Goal: Find specific page/section: Find specific page/section

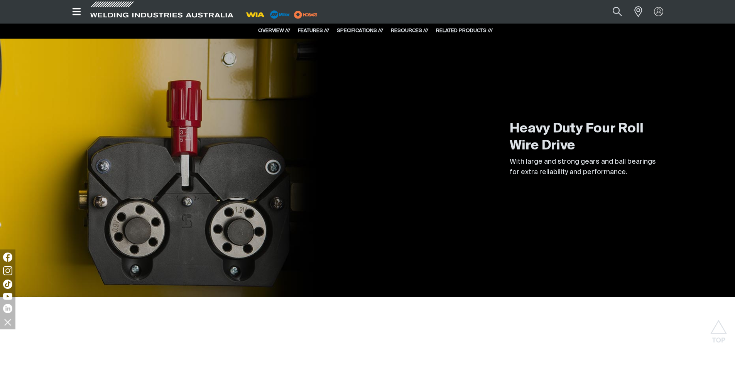
scroll to position [694, 0]
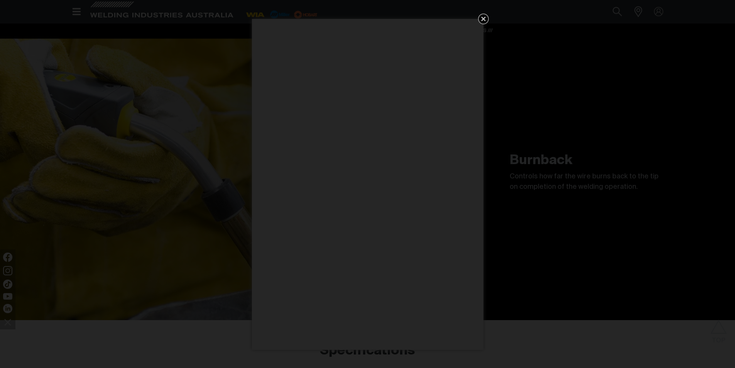
click at [482, 18] on icon "Get 5 WIA Welding Guides Free!" at bounding box center [483, 19] width 5 height 5
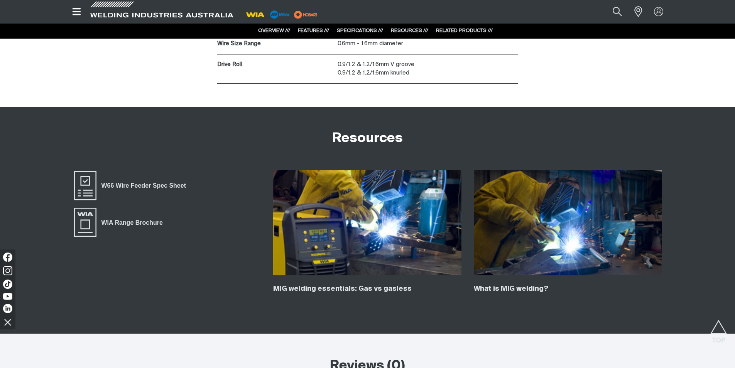
scroll to position [1042, 0]
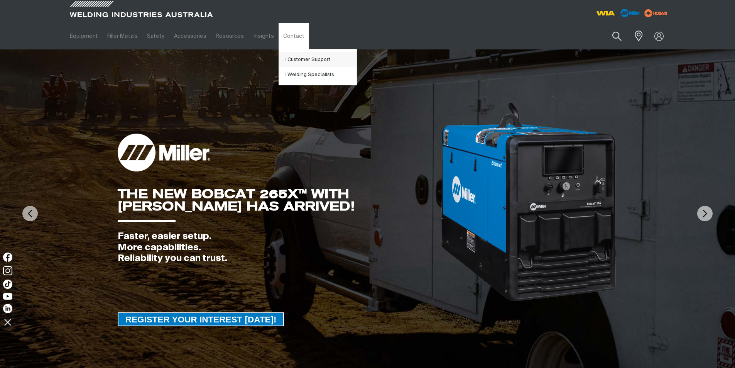
click at [294, 60] on link "Customer Support" at bounding box center [321, 59] width 72 height 15
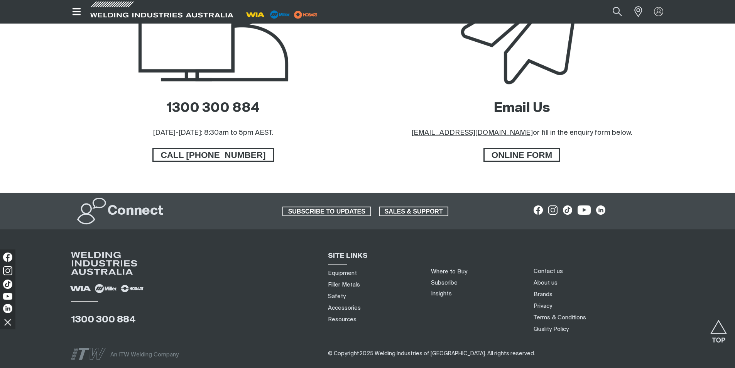
scroll to position [386, 0]
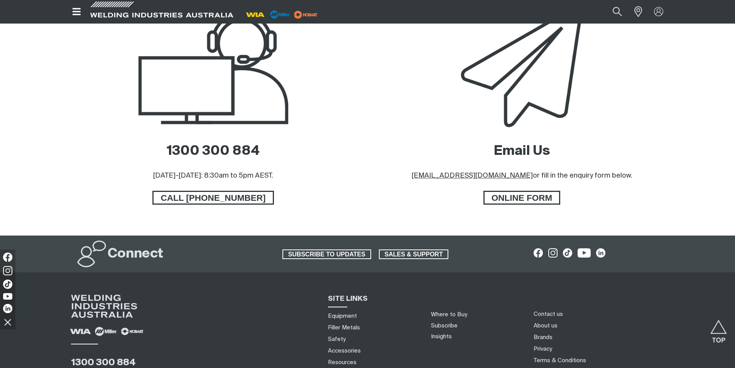
click at [456, 177] on u "sales@welding.com.au" at bounding box center [472, 175] width 121 height 7
click at [535, 198] on span "ONLINE FORM" at bounding box center [521, 198] width 75 height 14
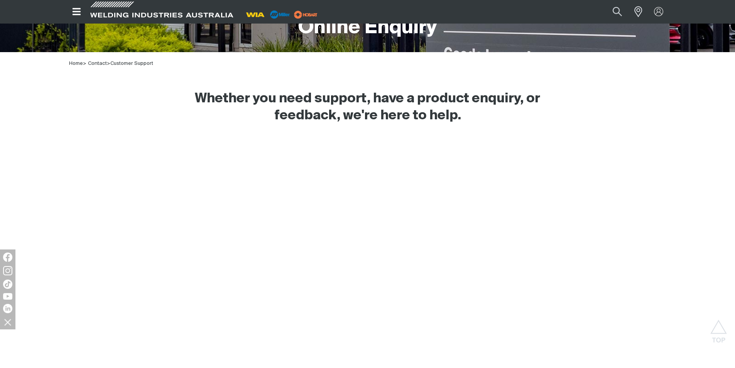
scroll to position [193, 0]
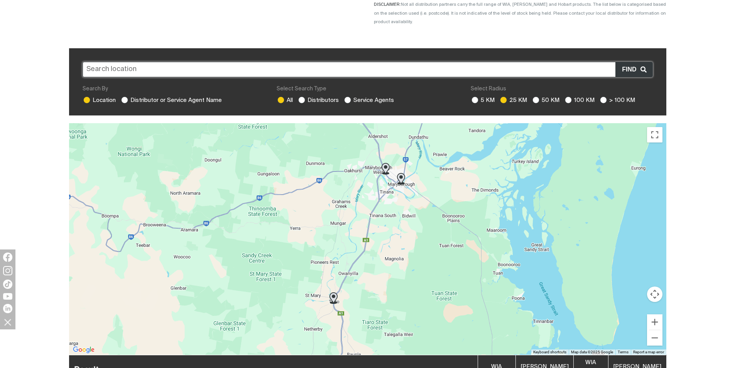
scroll to position [154, 0]
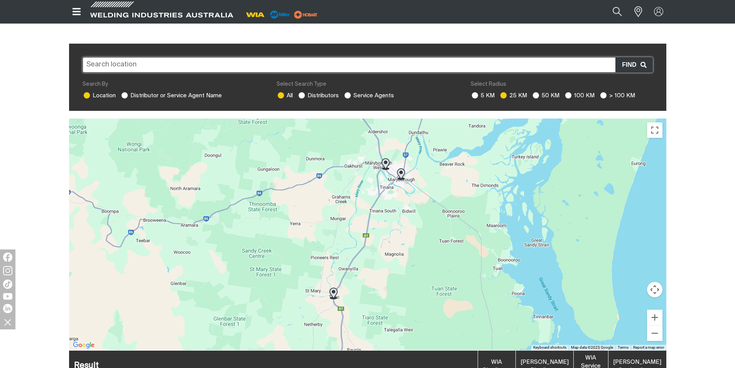
click at [193, 58] on input "text" at bounding box center [368, 64] width 570 height 15
click at [187, 60] on input "text" at bounding box center [368, 64] width 570 height 15
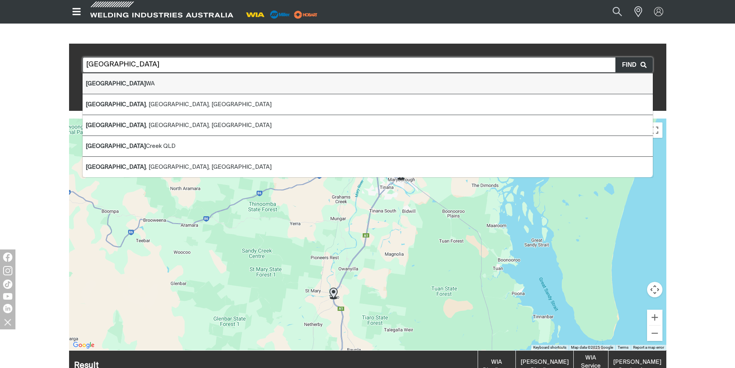
click at [145, 73] on li "Albany [GEOGRAPHIC_DATA]" at bounding box center [368, 83] width 570 height 21
type input "Albany [GEOGRAPHIC_DATA]"
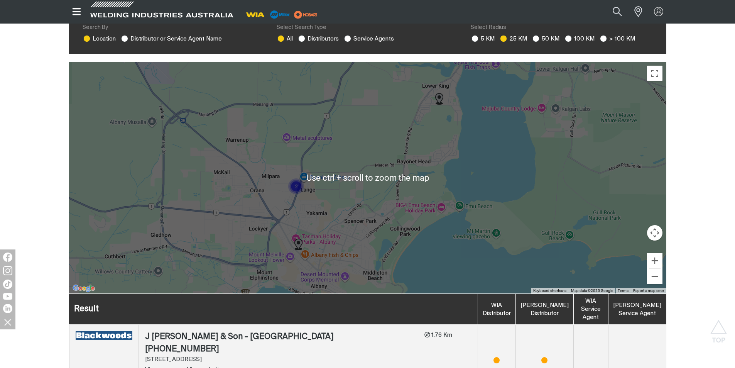
scroll to position [231, 0]
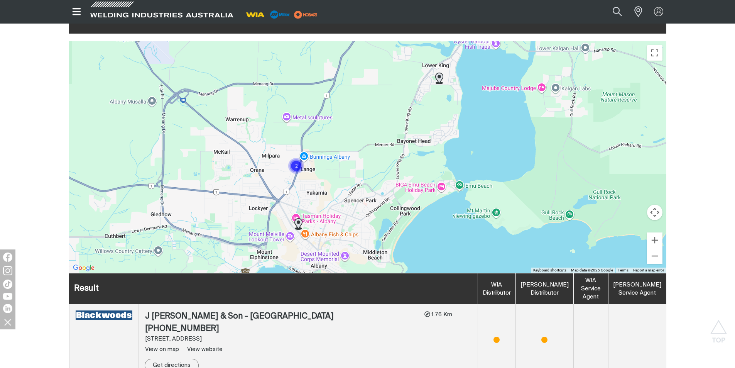
click at [420, 226] on div at bounding box center [367, 156] width 597 height 231
click at [294, 157] on img "Cluster of 2 markers" at bounding box center [295, 165] width 17 height 17
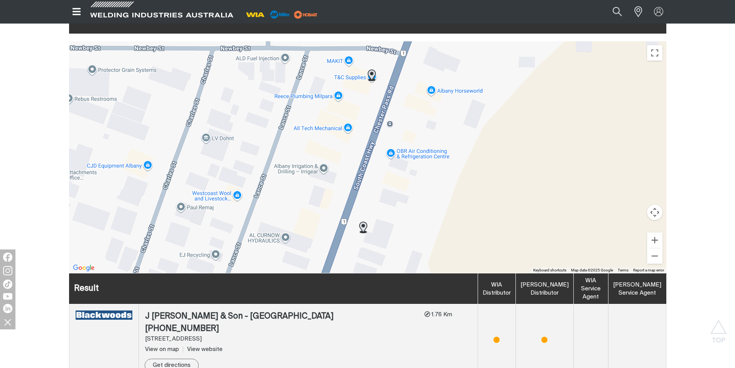
click at [357, 74] on div "To navigate, press the arrow keys." at bounding box center [367, 156] width 597 height 231
click at [358, 70] on div "To navigate, press the arrow keys." at bounding box center [367, 156] width 597 height 231
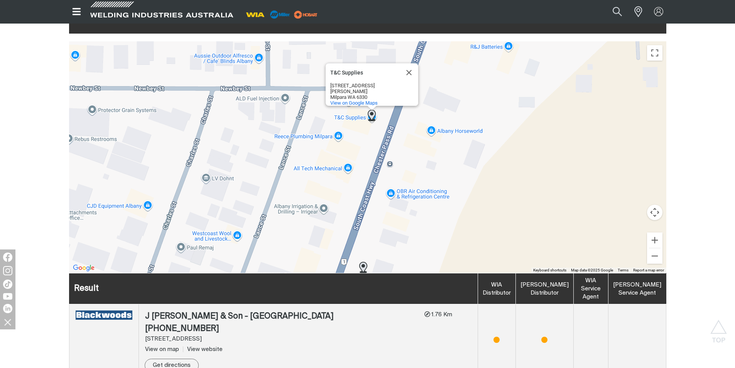
click at [362, 108] on div "To navigate, press the arrow keys. T&C Supplies T&C Supplies [STREET_ADDRESS][P…" at bounding box center [367, 156] width 597 height 231
